Goal: Check status: Check status

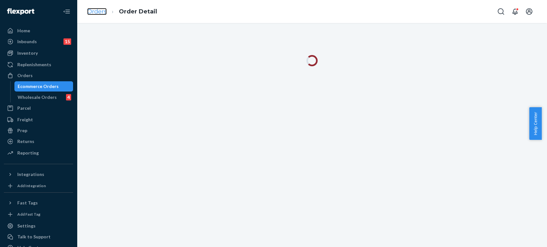
click at [95, 14] on link "Orders" at bounding box center [97, 11] width 20 height 7
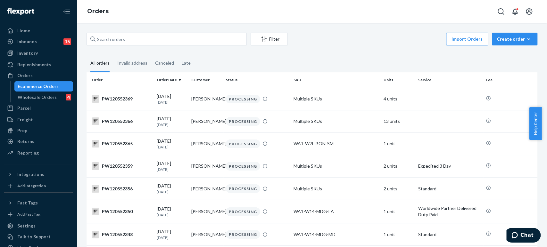
click at [131, 41] on input "text" at bounding box center [167, 39] width 160 height 13
paste input "PW120534675"
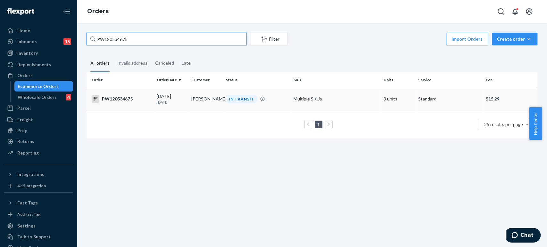
type input "PW120534675"
click at [190, 105] on td "[PERSON_NAME]" at bounding box center [206, 99] width 35 height 22
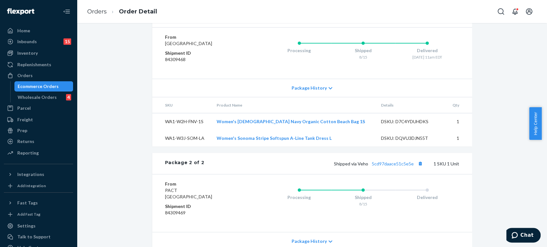
scroll to position [364, 0]
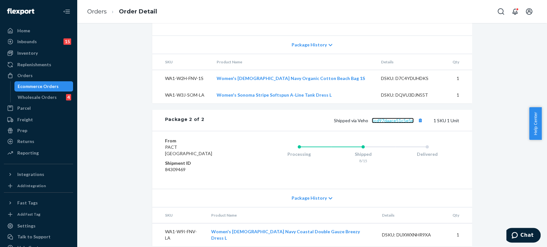
click at [392, 121] on link "5cd97daace51c5e5e" at bounding box center [393, 120] width 42 height 5
click at [96, 8] on link "Orders" at bounding box center [97, 11] width 20 height 7
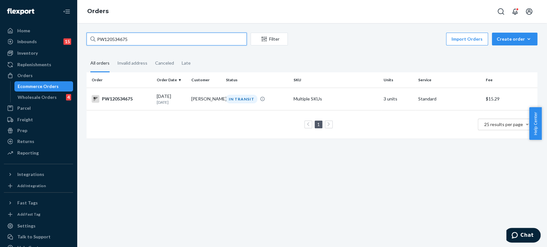
click at [130, 39] on input "PW120534675" at bounding box center [167, 39] width 160 height 13
paste input "16666"
type input "PW120516666"
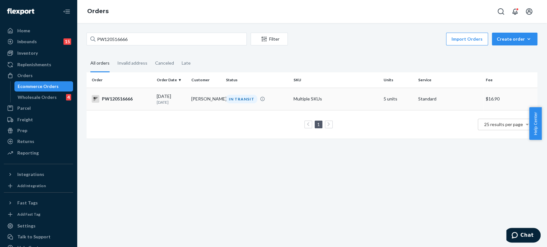
click at [164, 106] on td "[DATE] [DATE]" at bounding box center [171, 99] width 35 height 22
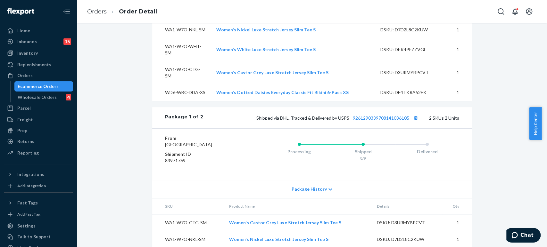
scroll to position [321, 0]
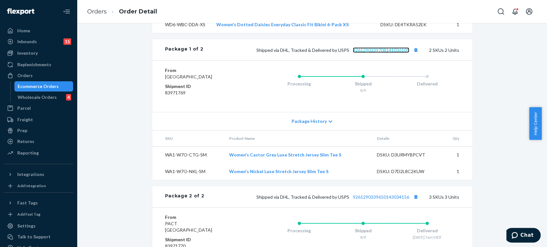
click at [372, 47] on link "9261290339708141036105" at bounding box center [381, 49] width 56 height 5
click at [103, 9] on link "Orders" at bounding box center [97, 11] width 20 height 7
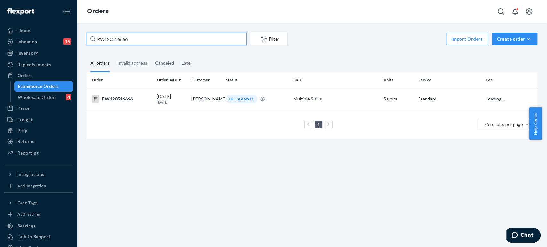
click at [122, 43] on input "PW120516666" at bounding box center [167, 39] width 160 height 13
paste input "38679"
type input "PW120538679"
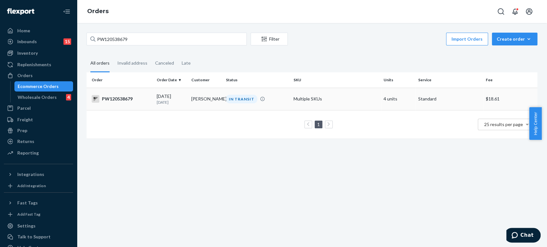
click at [167, 97] on div "[DATE] [DATE]" at bounding box center [171, 99] width 29 height 12
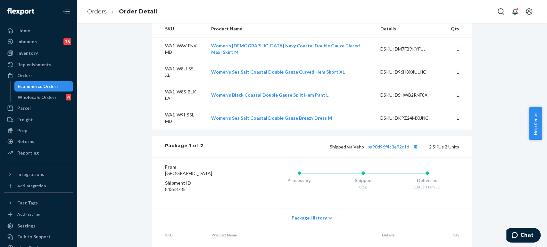
scroll to position [392, 0]
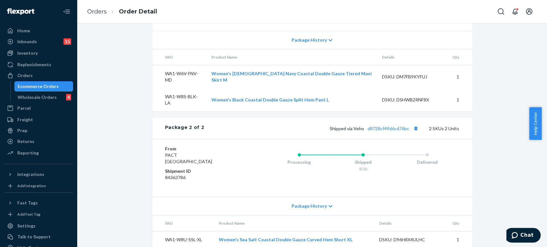
click at [389, 124] on div "Shipped via Veho d8728cf49d6c676bc 2 SKUs 2 Units" at bounding box center [331, 128] width 255 height 8
click at [388, 126] on link "d8728cf49d6c676bc" at bounding box center [389, 128] width 42 height 5
click at [97, 13] on link "Orders" at bounding box center [97, 11] width 20 height 7
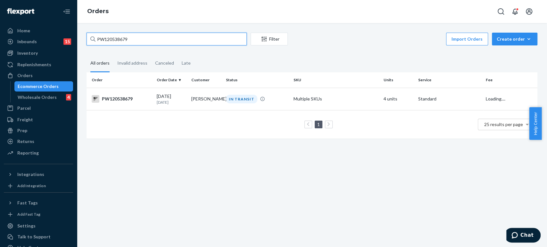
click at [136, 41] on input "PW120538679" at bounding box center [167, 39] width 160 height 13
paste input "2383"
type input "PW120532383"
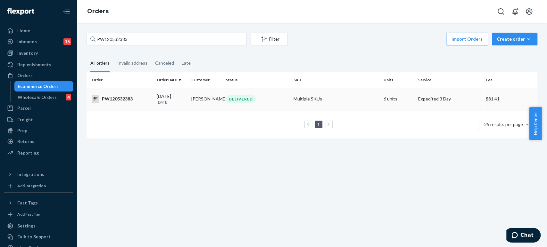
click at [176, 100] on p "[DATE]" at bounding box center [171, 102] width 29 height 5
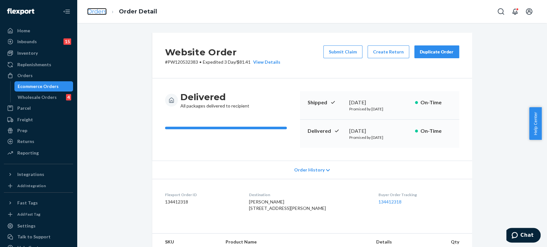
click at [100, 9] on link "Orders" at bounding box center [97, 11] width 20 height 7
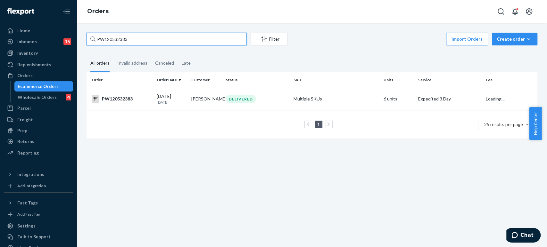
click at [127, 34] on input "PW120532383" at bounding box center [167, 39] width 160 height 13
paste input "04127"
type input "PW120504127"
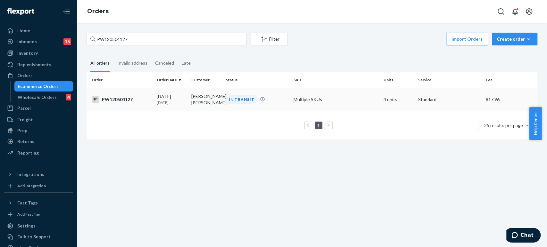
click at [218, 101] on td "[PERSON_NAME] [PERSON_NAME]" at bounding box center [206, 99] width 35 height 23
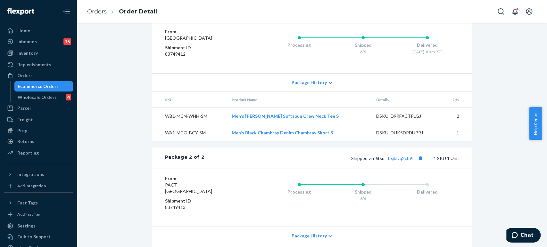
scroll to position [364, 0]
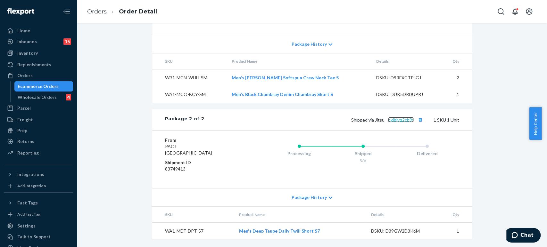
click at [399, 121] on link "bxjblvq2cb9f" at bounding box center [401, 119] width 26 height 5
